Goal: Navigation & Orientation: Find specific page/section

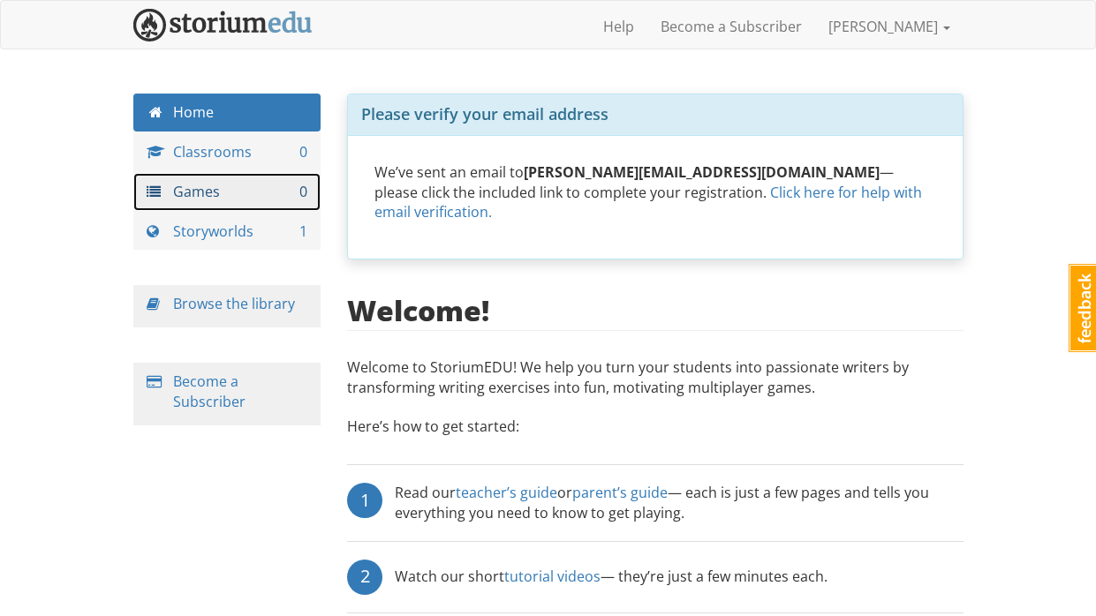
click at [175, 180] on link "Games 0" at bounding box center [227, 192] width 188 height 38
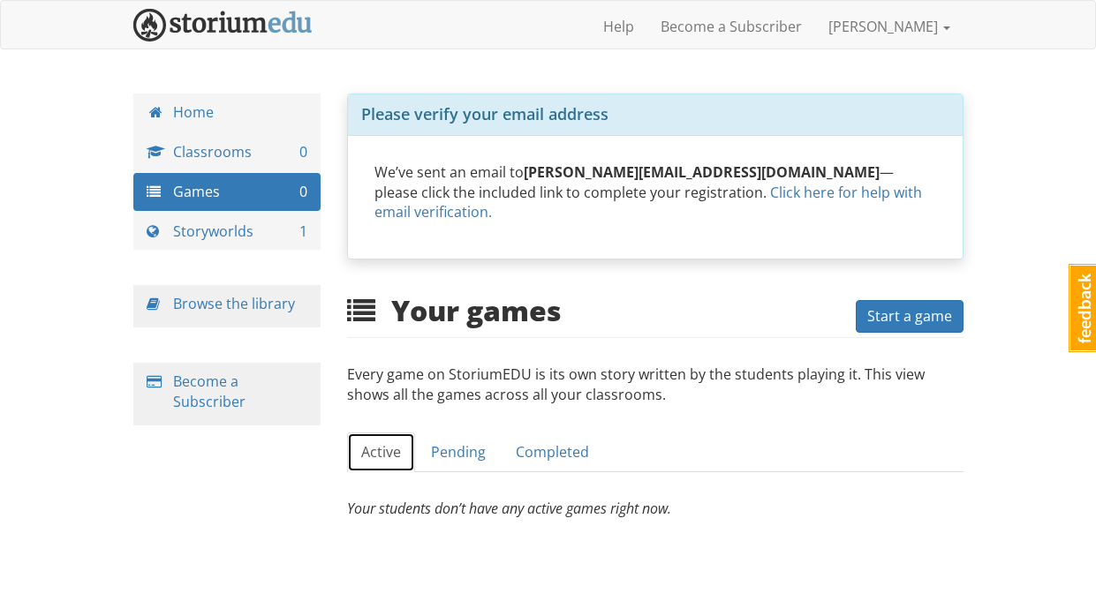
click at [392, 433] on link "Active" at bounding box center [381, 453] width 68 height 40
click at [435, 440] on link "Pending" at bounding box center [458, 453] width 83 height 40
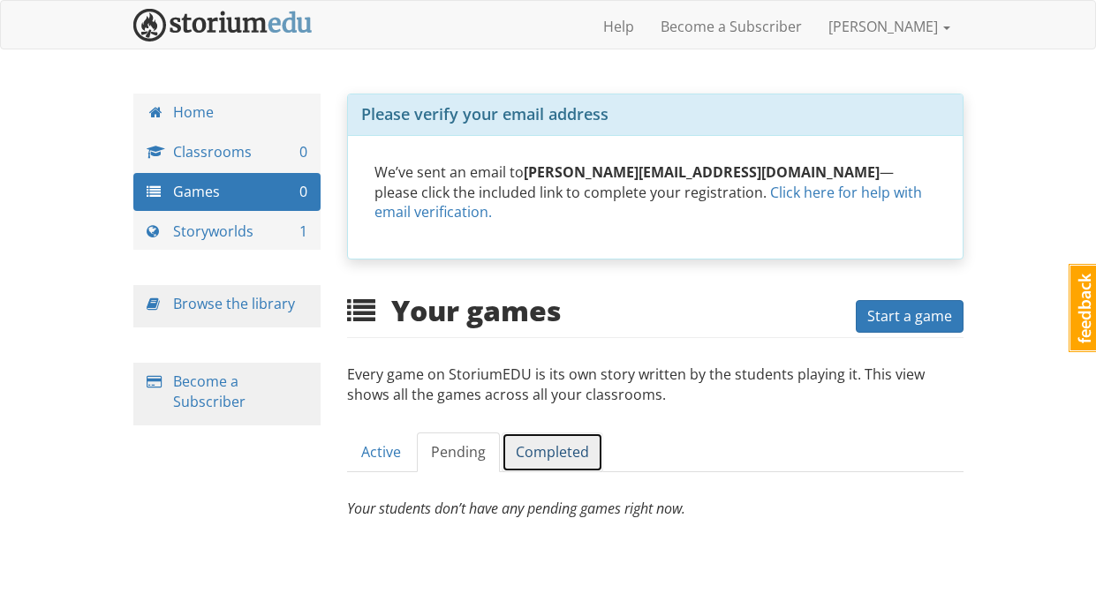
click at [592, 445] on link "Completed" at bounding box center [553, 453] width 102 height 40
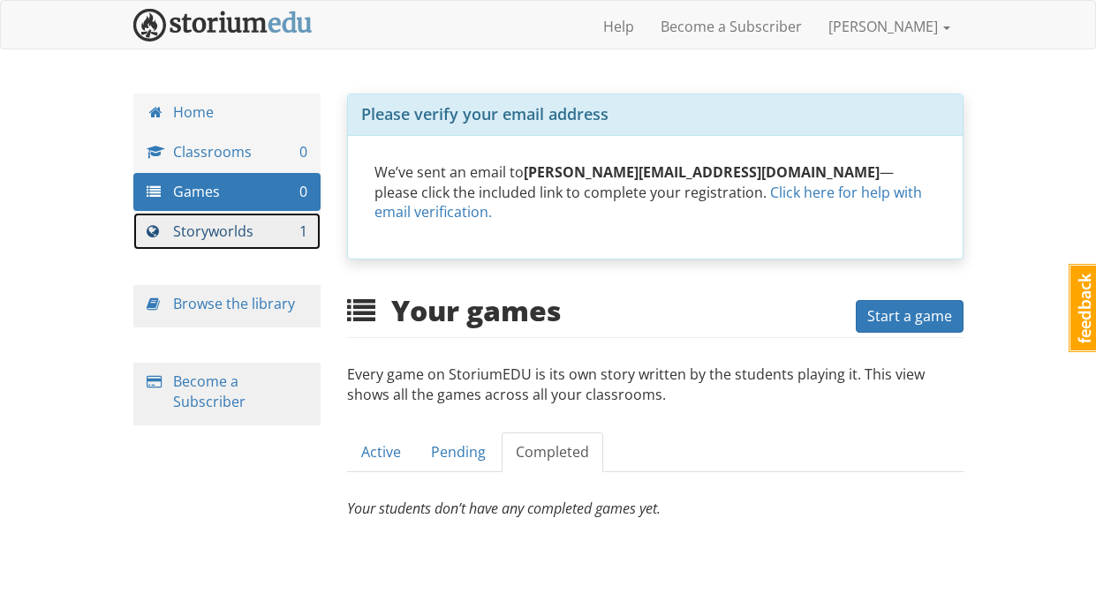
click at [192, 239] on link "Storyworlds 1" at bounding box center [227, 232] width 188 height 38
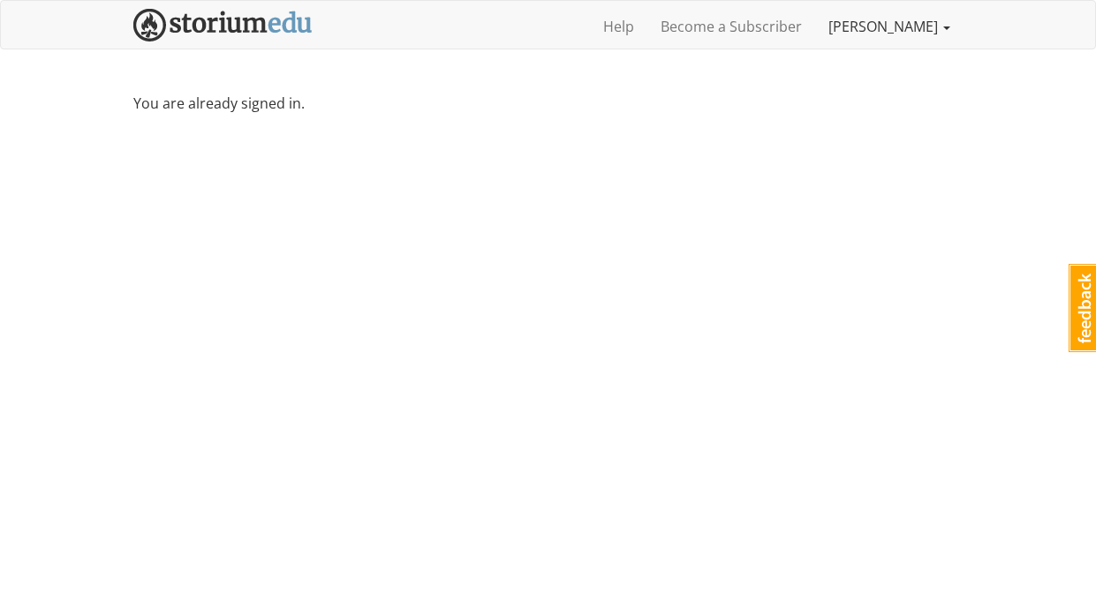
click at [917, 17] on link "[PERSON_NAME]" at bounding box center [889, 26] width 148 height 44
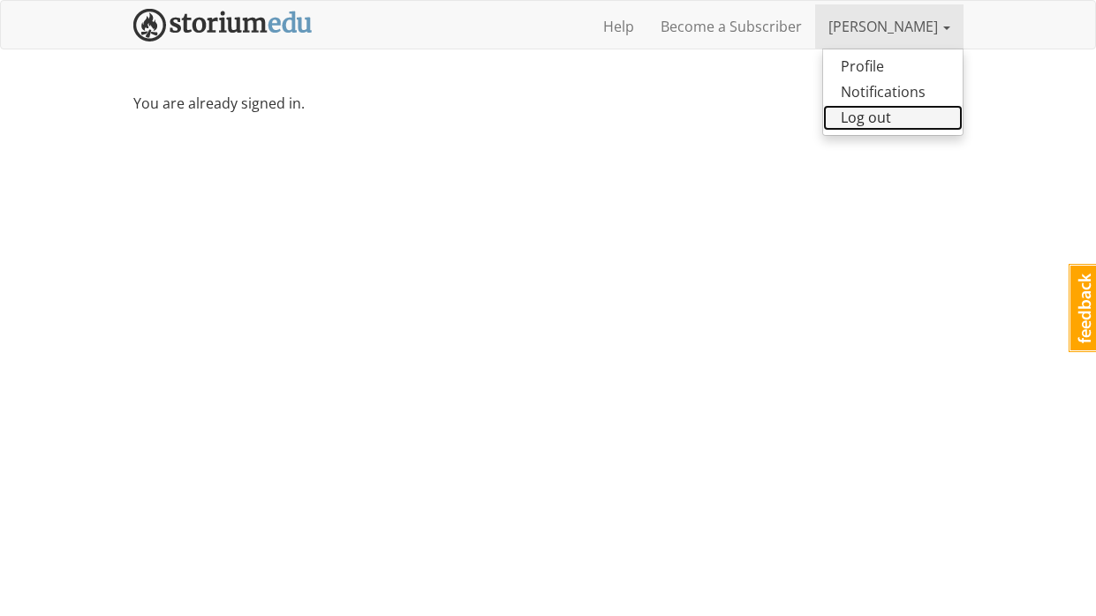
click at [895, 116] on link "Log out" at bounding box center [893, 118] width 140 height 26
